Goal: Task Accomplishment & Management: Complete application form

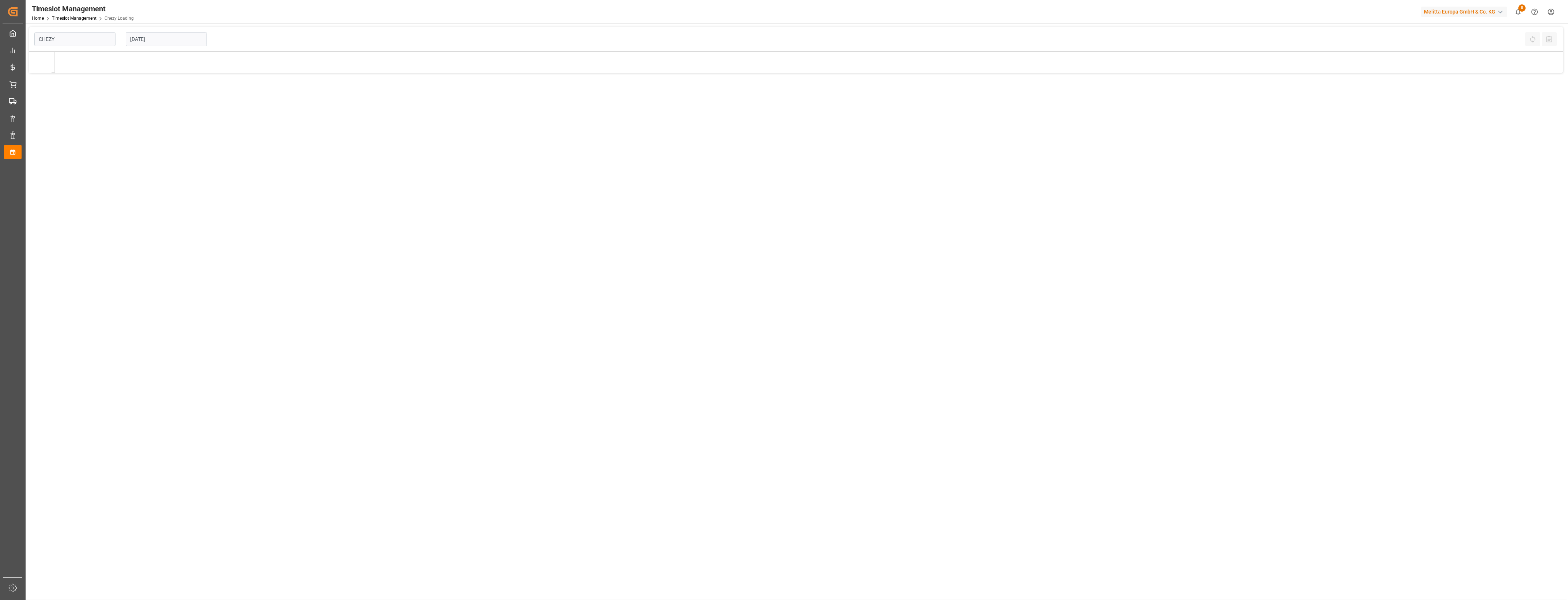
type input "Chezy Loading"
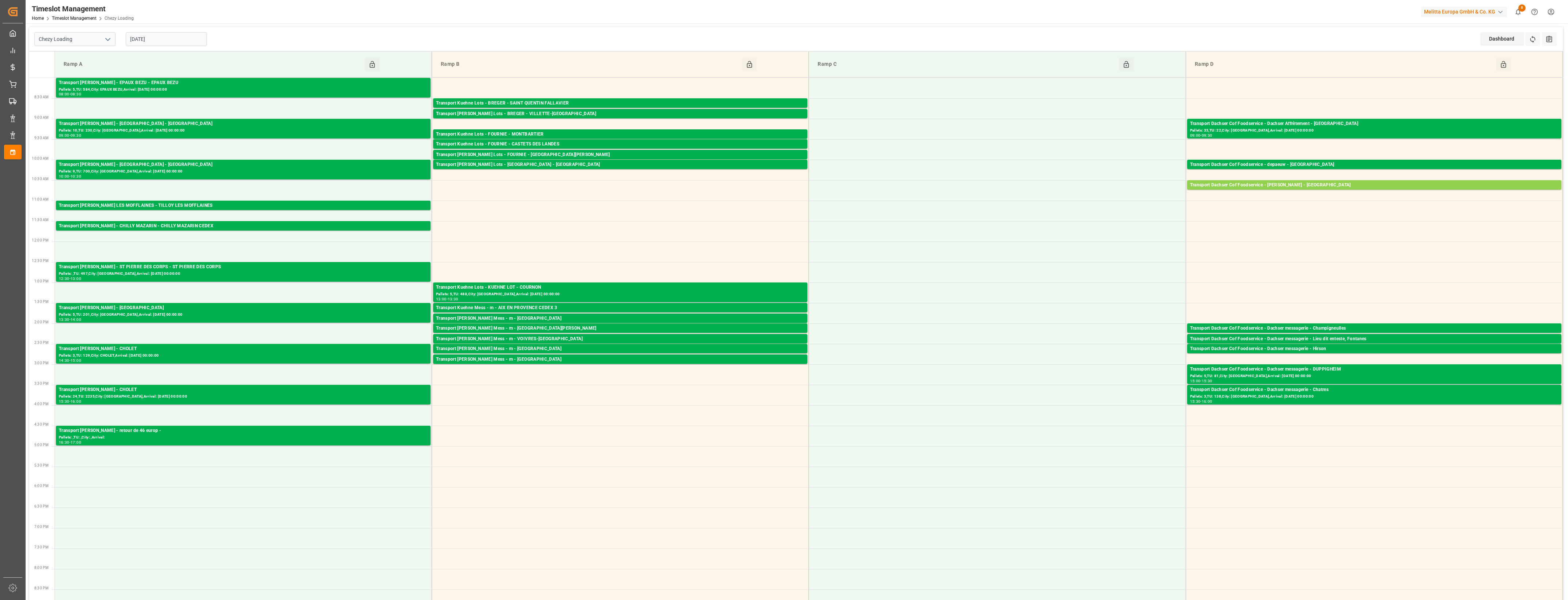
click at [170, 41] on input "15-10-2025" at bounding box center [166, 39] width 81 height 14
click at [178, 115] on div "16" at bounding box center [178, 112] width 9 height 9
type input "[DATE]"
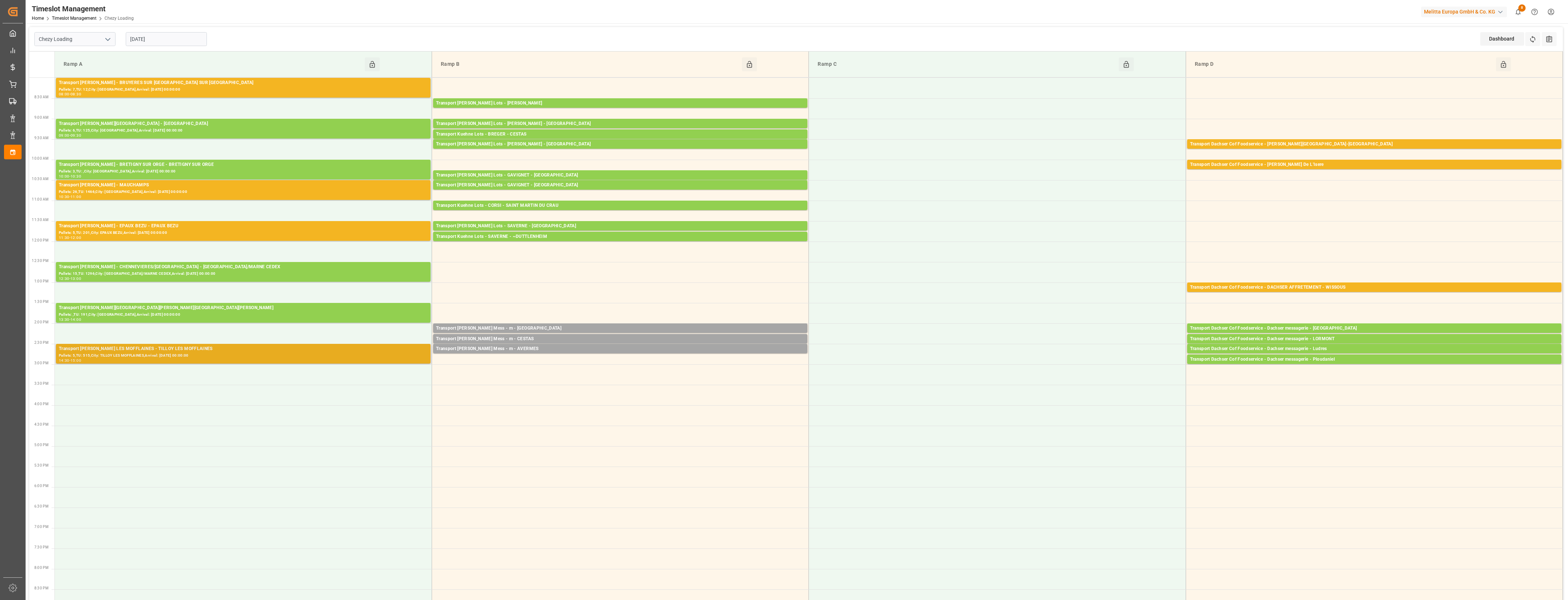
click at [178, 344] on div "Transport Delisle - TILLOY LES MOFFLAINES - TILLOY LES MOFFLAINES Pallets: 5,TU…" at bounding box center [243, 354] width 374 height 19
click at [280, 351] on div "Transport [PERSON_NAME] LES MOFFLAINES - TILLOY LES MOFFLAINES" at bounding box center [243, 349] width 369 height 7
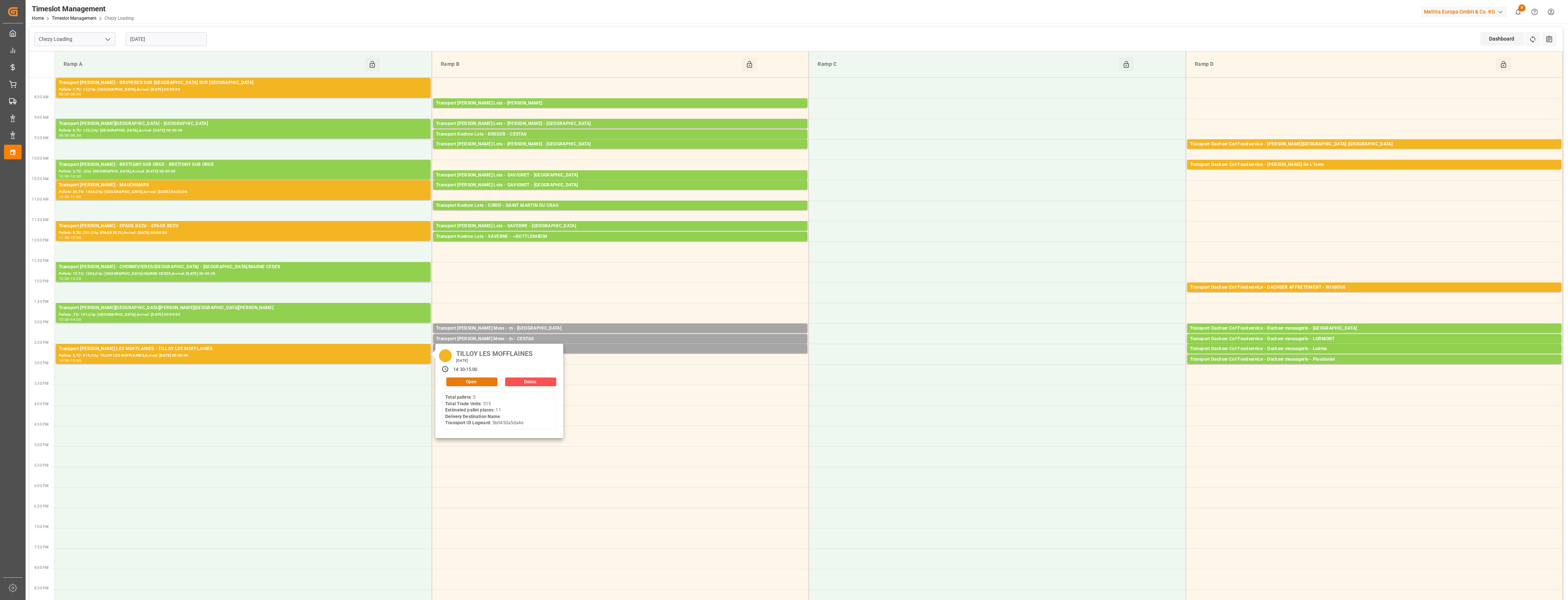
click at [483, 384] on button "Open" at bounding box center [472, 382] width 51 height 9
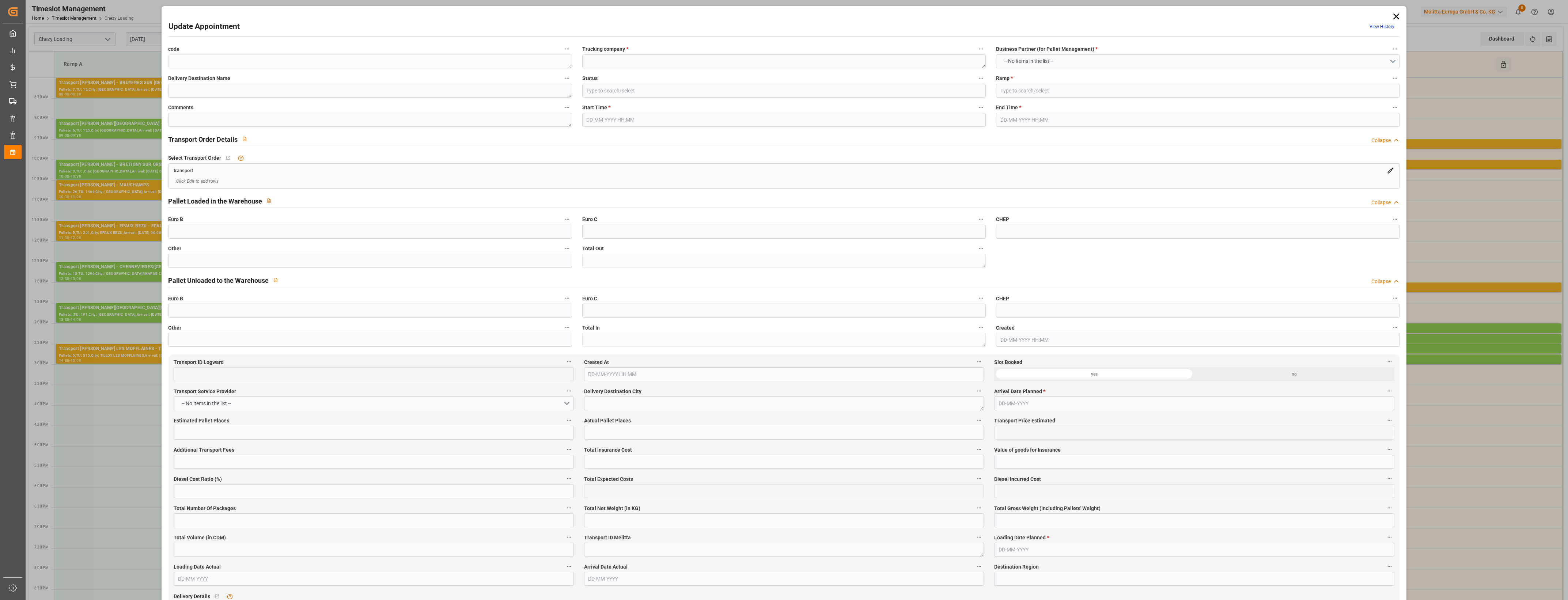
type textarea "4437f844105a"
type textarea "TILLOY LES MOFFLAINES"
type input "Documents Prepared"
type input "Ramp A"
type textarea "0"
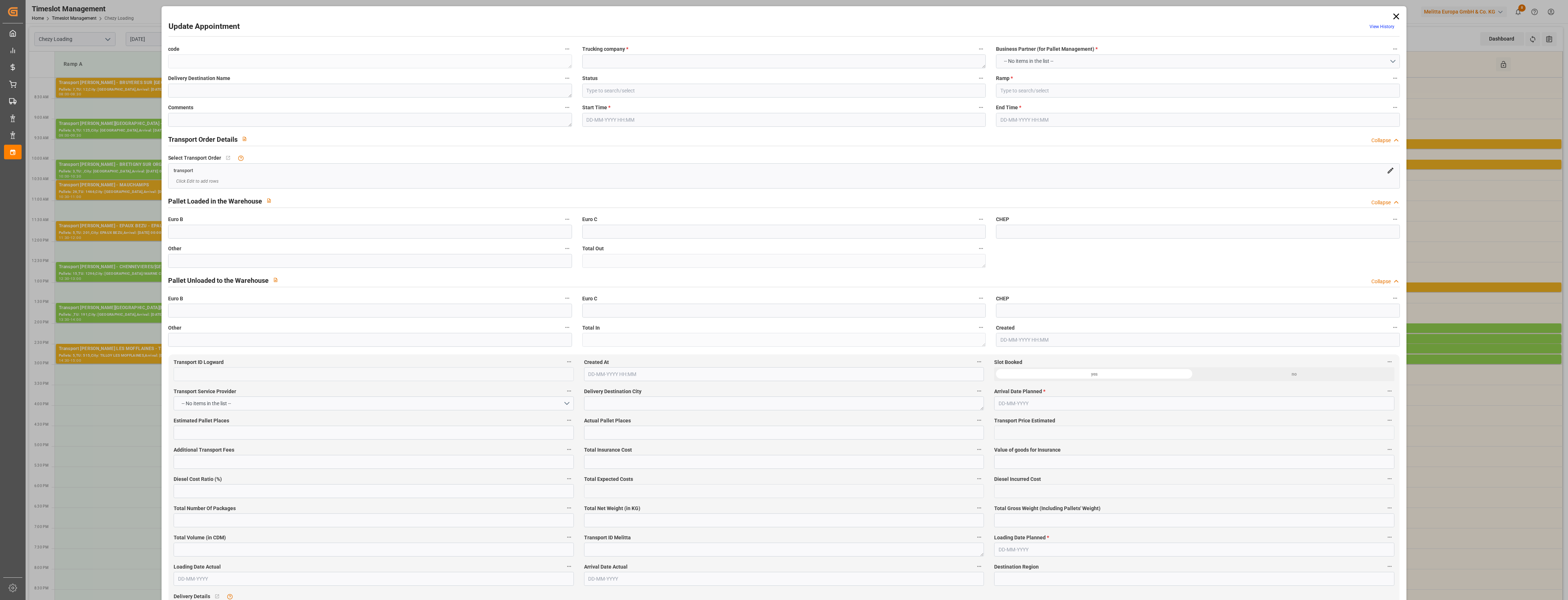
type textarea "0"
type input "5b0450a5da4e"
type textarea "TILLOY LES MOFFLAINES"
type textarea "0000722508"
type textarea "4437f844105a"
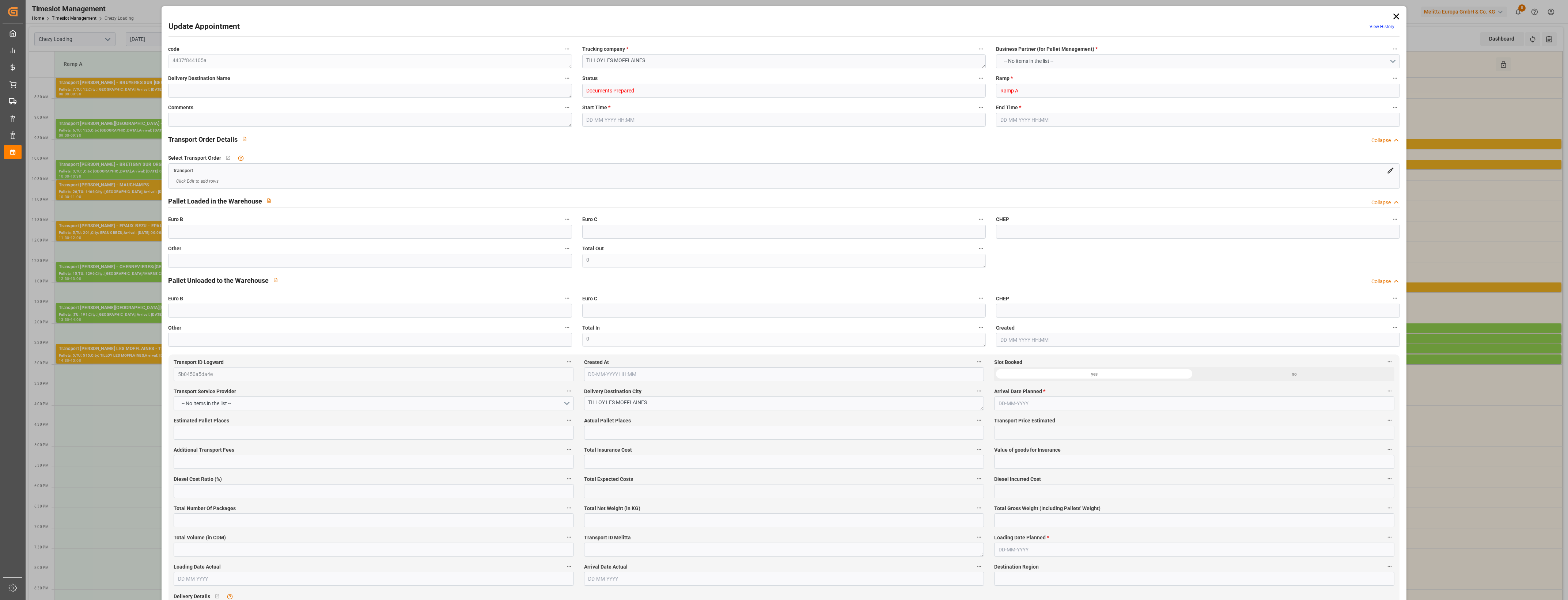
type textarea "FR-02570"
type textarea "FR"
type input "Road"
type input "FR"
type input "02570"
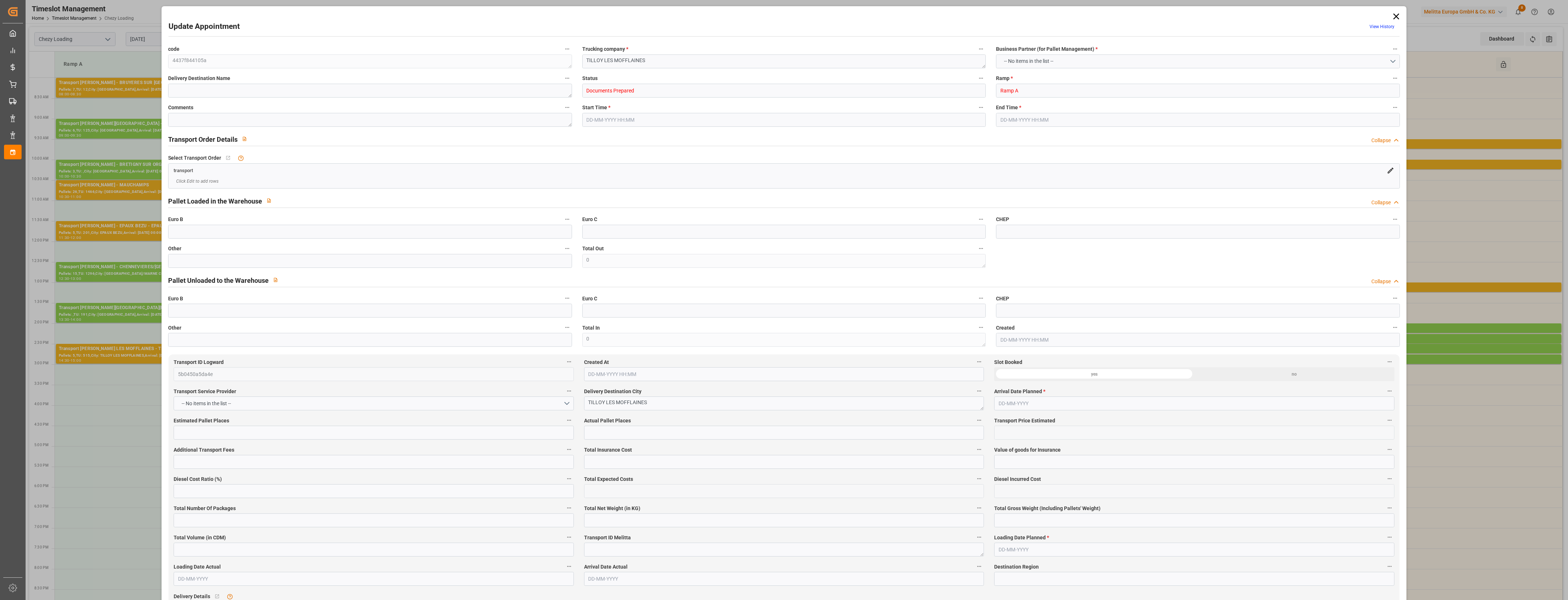
type input "FR"
type input "62217"
type input "Small Shipment"
type input "3.5-7.5 t"
type input "EURO 6"
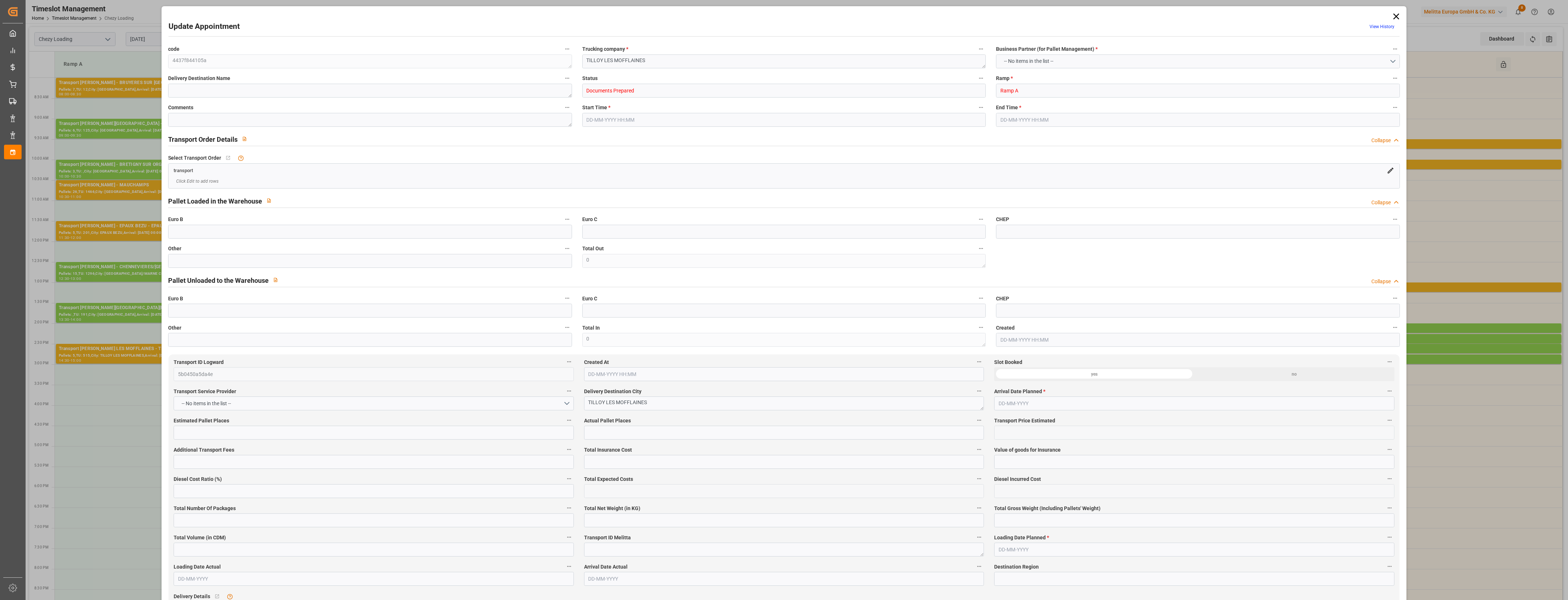
type input "Diesel"
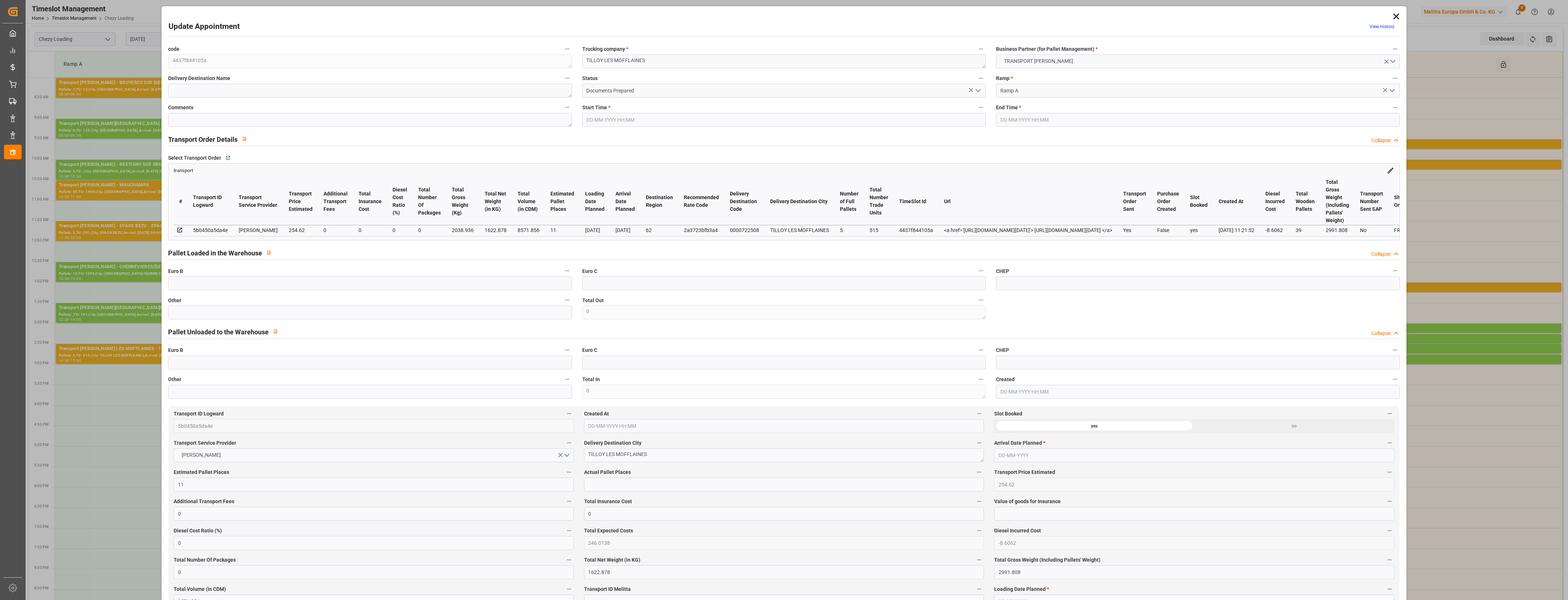
type input "11"
type input "254.62"
type input "0"
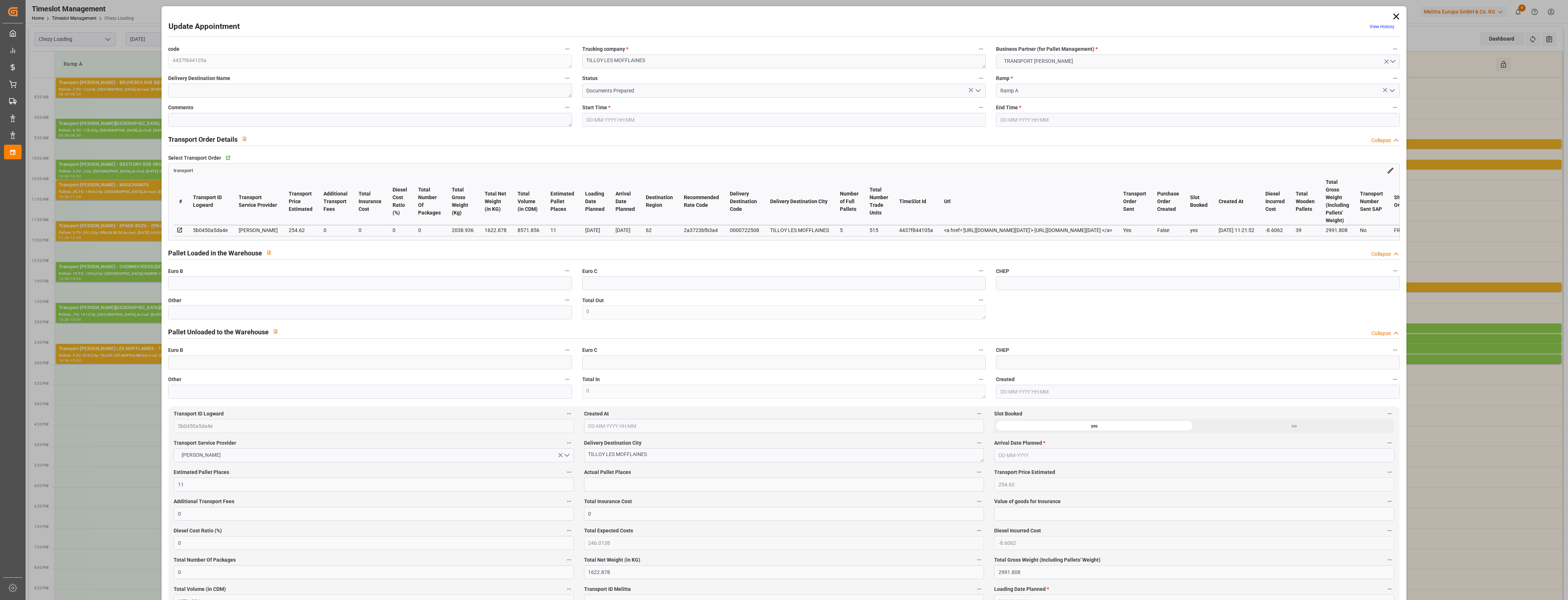
type input "246.0138"
type input "-8.6062"
type input "0"
type input "1622.878"
type input "2991.808"
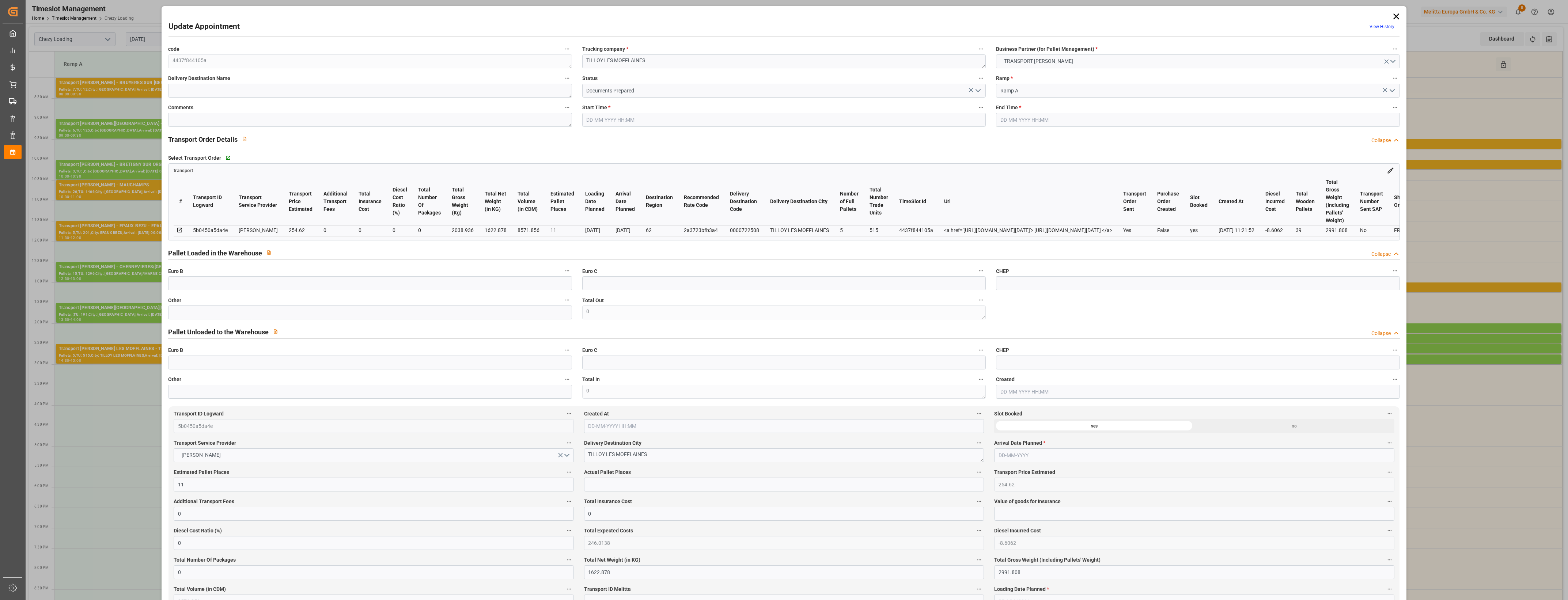
type input "8571.856"
type input "62"
type input "5"
type input "515"
type input "39"
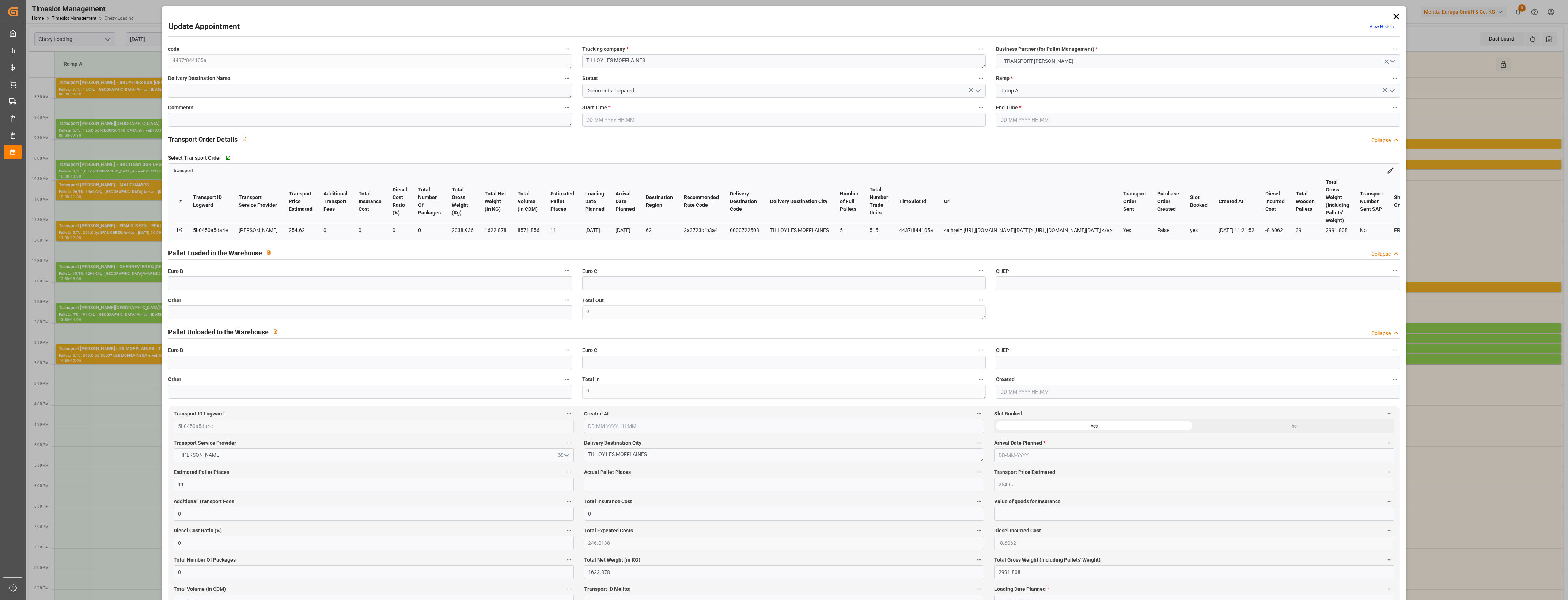
type input "101"
type input "2038.936"
type input "0"
type input "4710.8598"
type input "0"
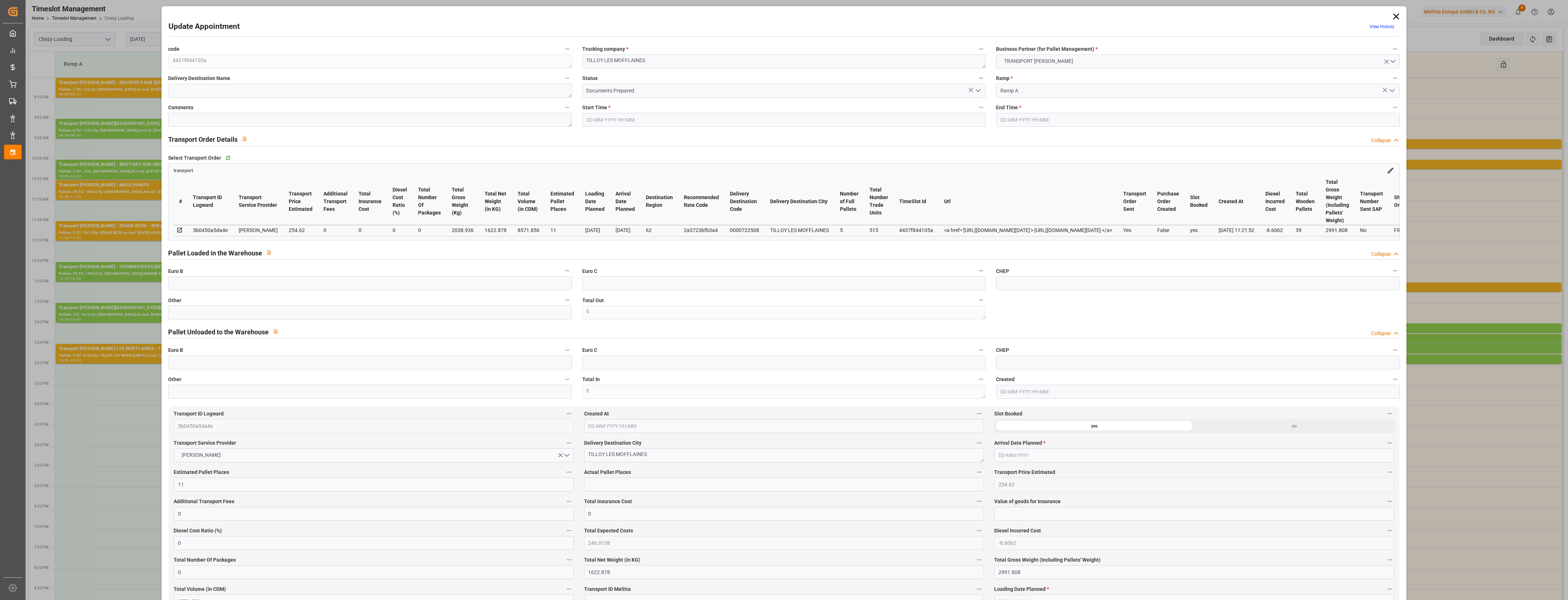
type input "0"
type input "21"
type input "35"
type input "16-10-2025 14:30"
type input "16-10-2025 15:00"
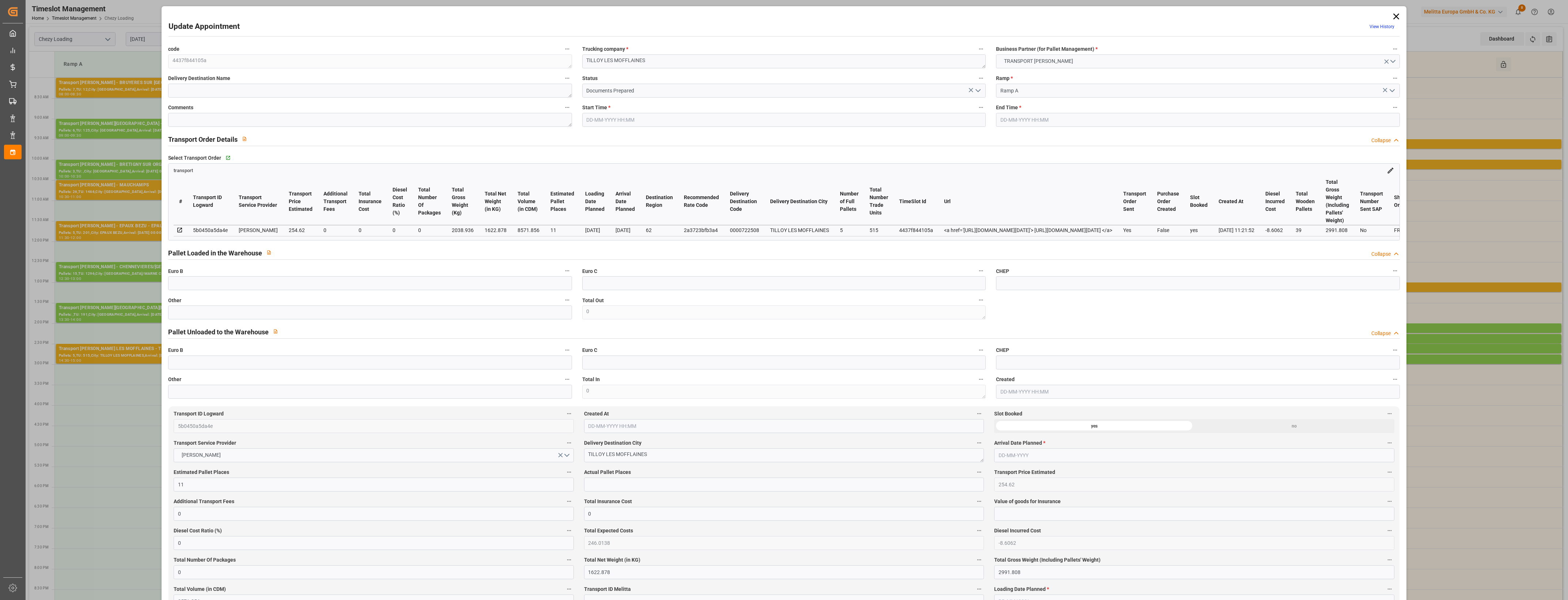
type input "13-10-2025 12:06"
type input "13-10-2025 11:21"
type input "20-10-2025"
type input "17-10-2025"
click at [1395, 18] on icon at bounding box center [1396, 16] width 10 height 10
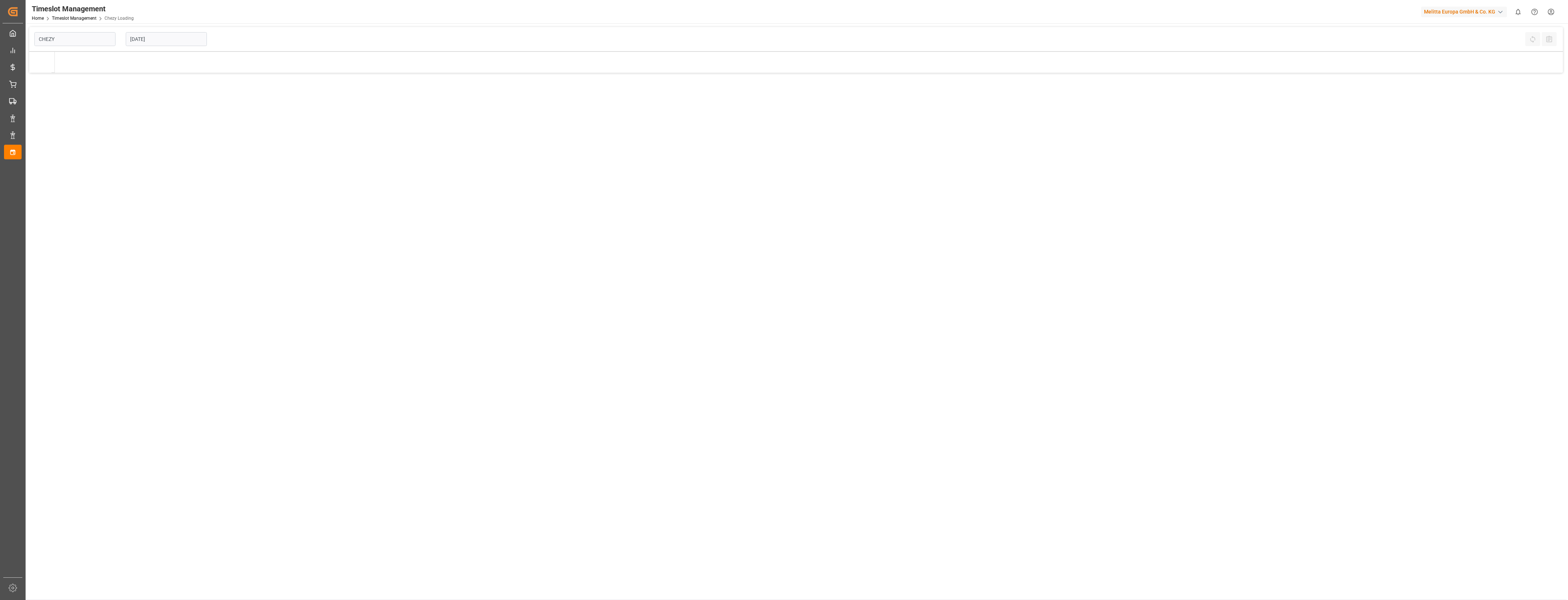
type input "Chezy Loading"
